Goal: Find specific page/section: Find specific page/section

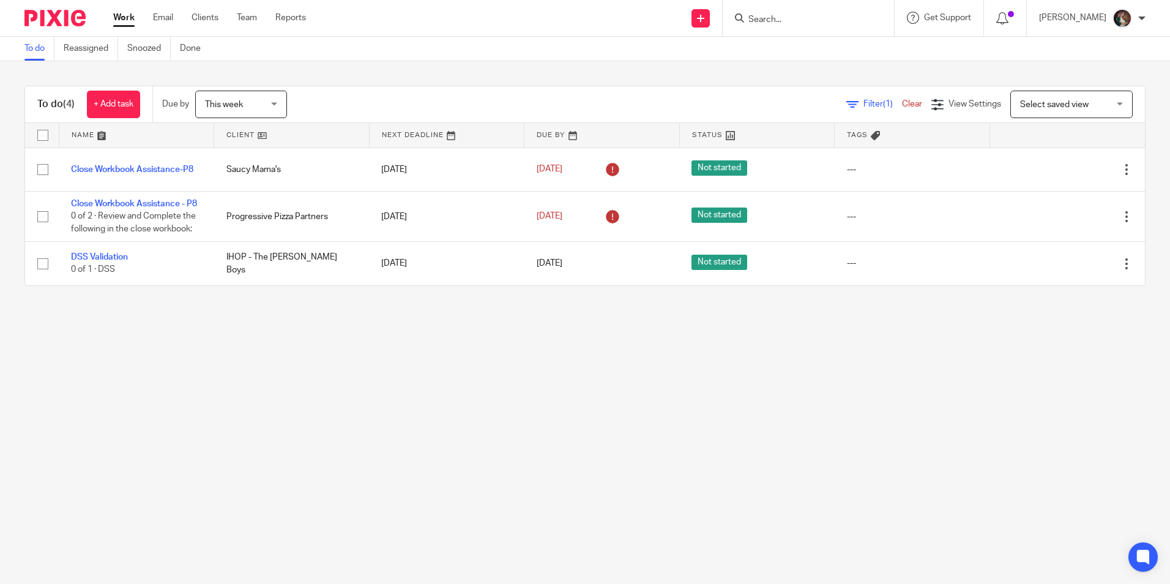
click at [801, 13] on form at bounding box center [812, 17] width 130 height 15
click at [822, 21] on input "Search" at bounding box center [802, 20] width 110 height 11
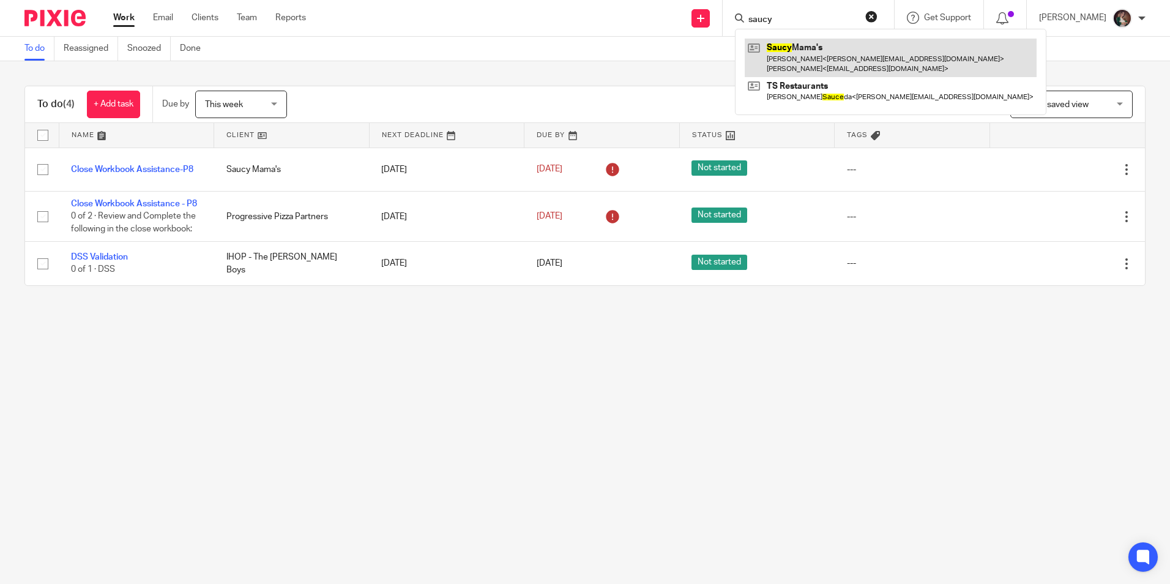
type input "saucy"
click at [804, 48] on link at bounding box center [891, 58] width 292 height 38
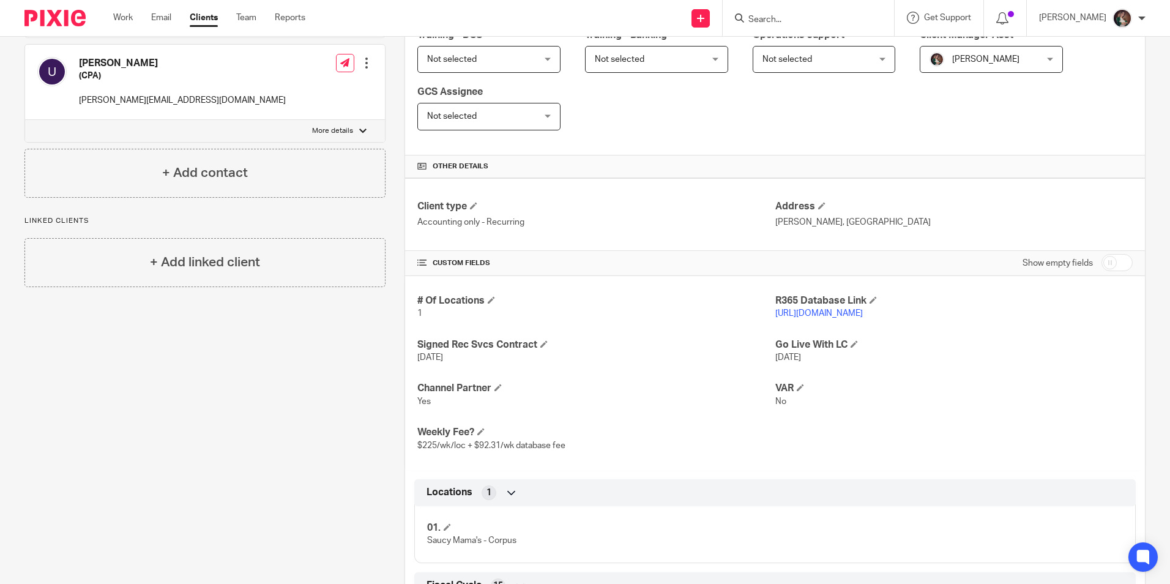
scroll to position [306, 0]
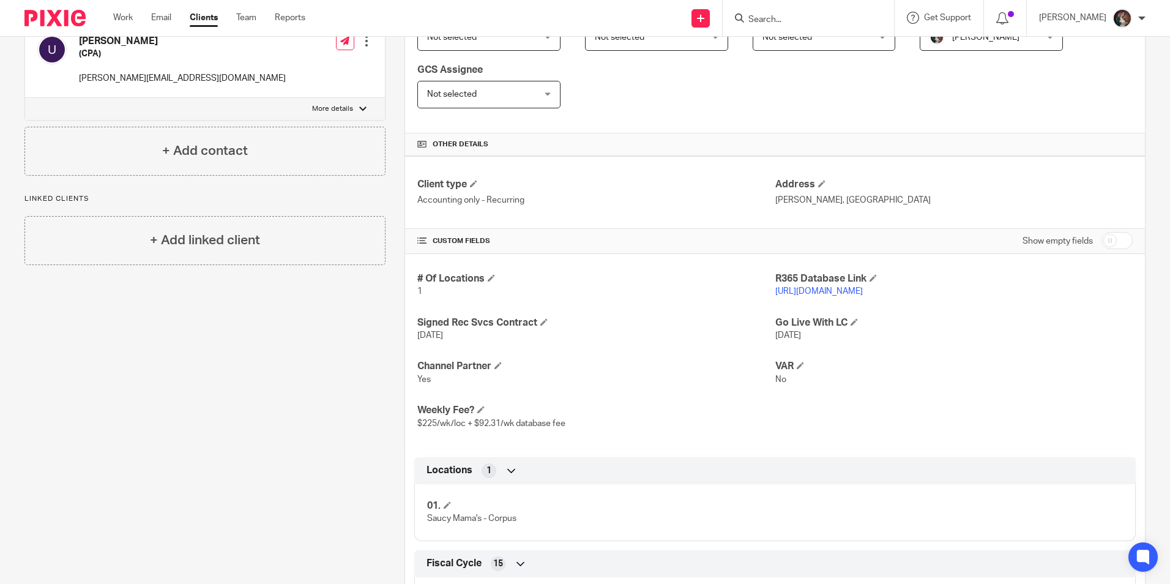
click at [778, 291] on link "[URL][DOMAIN_NAME]" at bounding box center [818, 291] width 87 height 9
